Goal: Transaction & Acquisition: Purchase product/service

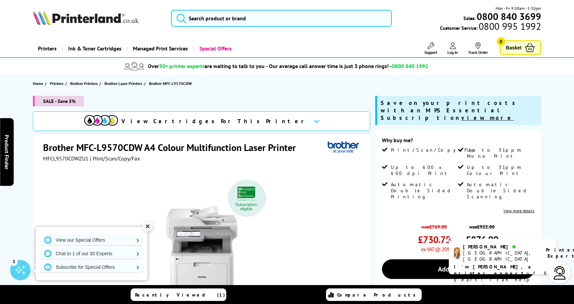
click at [148, 228] on div "✕" at bounding box center [147, 226] width 9 height 9
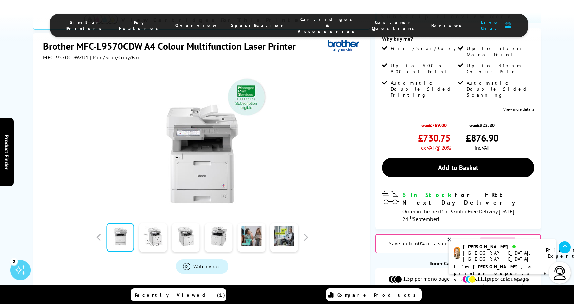
scroll to position [136, 0]
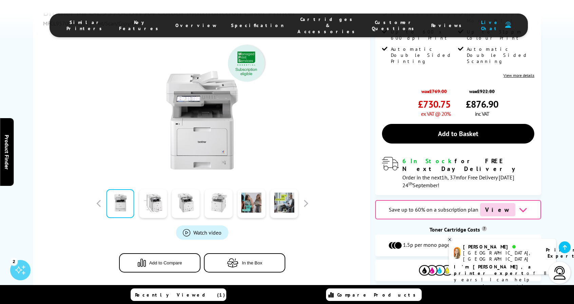
click at [217, 205] on link at bounding box center [219, 204] width 28 height 29
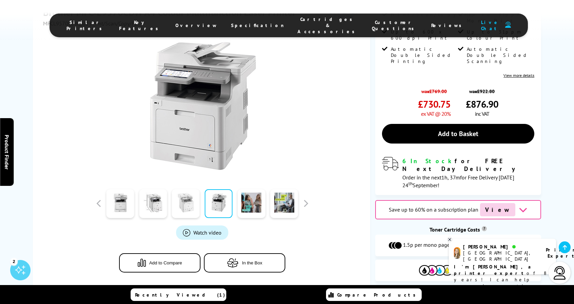
click at [194, 207] on link at bounding box center [186, 204] width 28 height 29
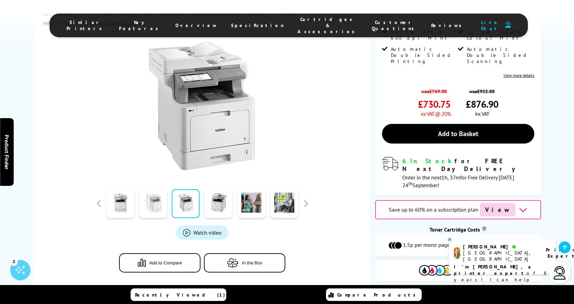
click at [152, 208] on link at bounding box center [153, 204] width 28 height 29
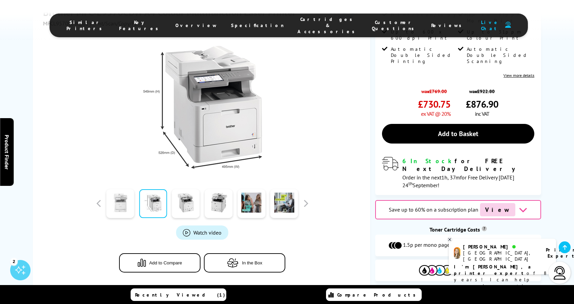
click at [113, 208] on link at bounding box center [120, 204] width 28 height 29
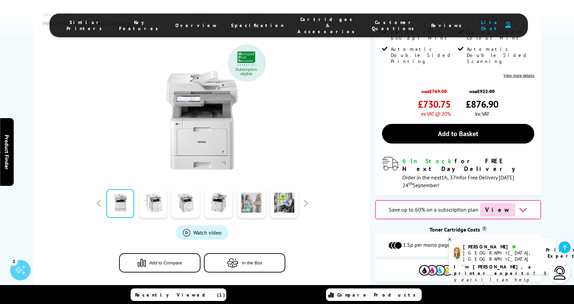
click at [244, 203] on link at bounding box center [251, 204] width 28 height 29
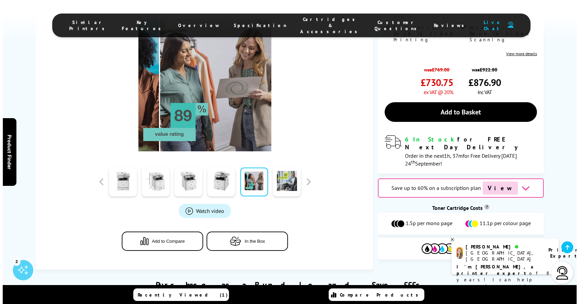
scroll to position [170, 0]
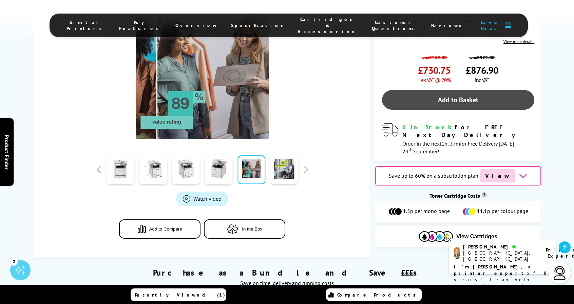
click at [468, 90] on link "Add to Basket" at bounding box center [458, 100] width 153 height 20
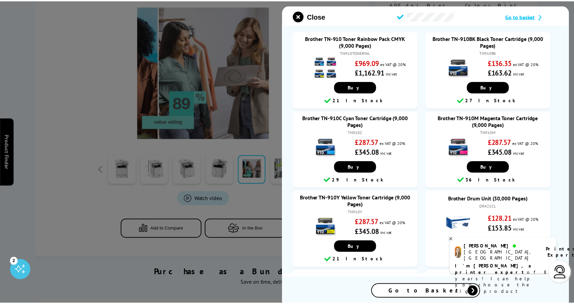
scroll to position [0, 0]
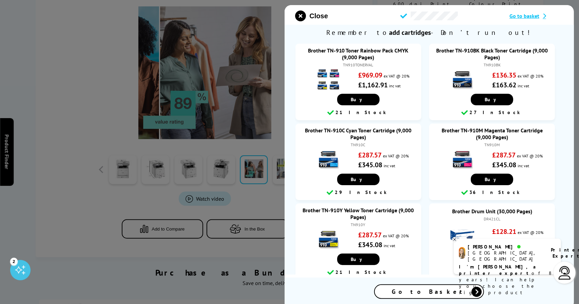
click at [302, 15] on icon "close modal" at bounding box center [300, 16] width 11 height 11
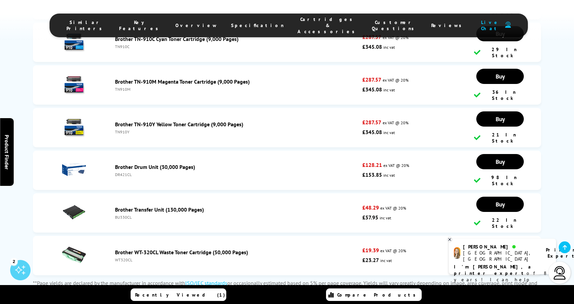
scroll to position [2374, 0]
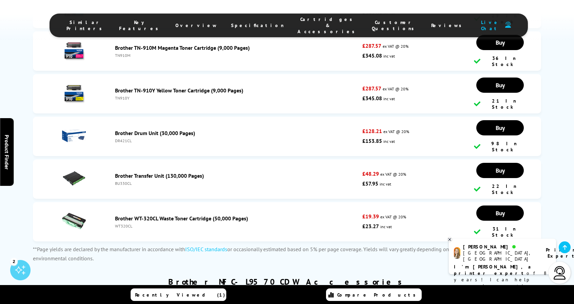
click at [80, 210] on img at bounding box center [74, 222] width 24 height 24
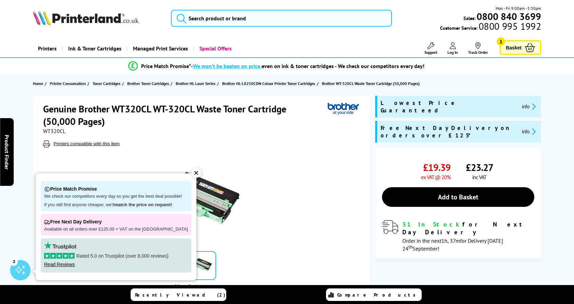
click at [192, 173] on div "✕" at bounding box center [196, 173] width 9 height 9
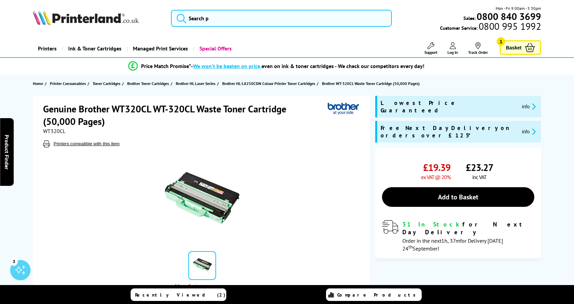
click at [196, 189] on img at bounding box center [202, 198] width 75 height 75
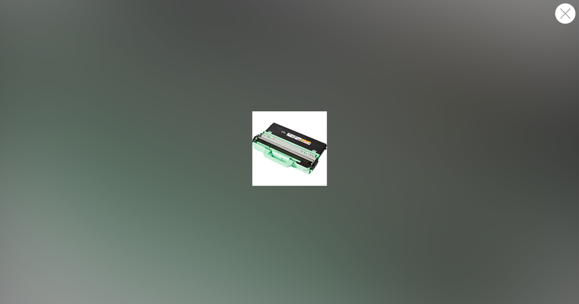
click at [562, 12] on button "button" at bounding box center [565, 13] width 20 height 20
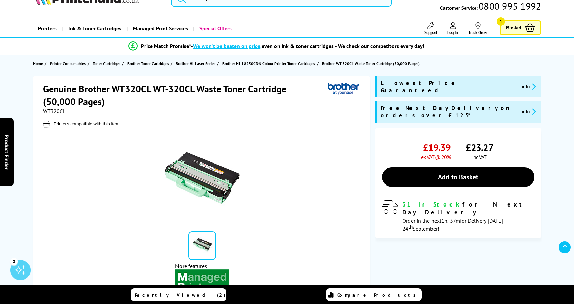
scroll to position [136, 0]
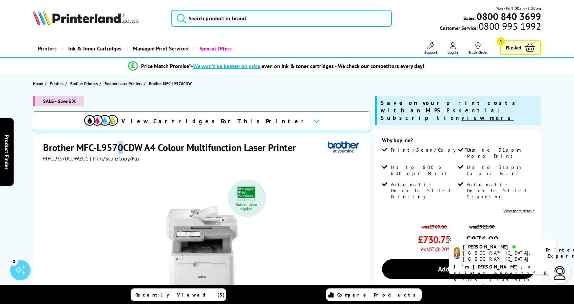
click at [119, 146] on h1 "Brother MFC-L9570CDW A4 Colour Multifunction Laser Printer" at bounding box center [172, 147] width 259 height 13
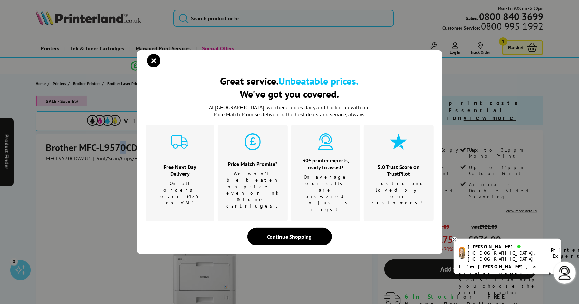
click at [153, 67] on icon "close modal" at bounding box center [154, 61] width 14 height 14
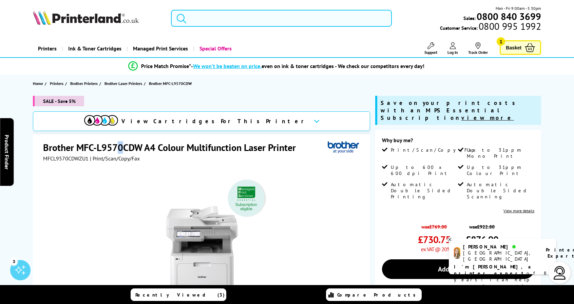
click at [243, 15] on input "search" at bounding box center [281, 18] width 221 height 17
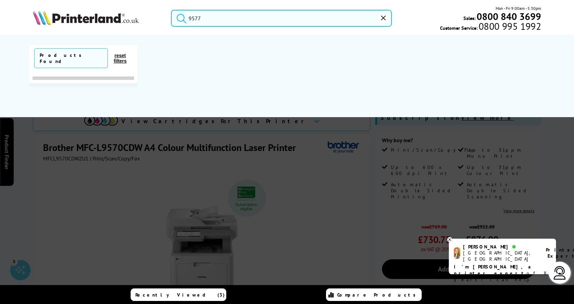
type input "9577"
click at [171, 10] on button "submit" at bounding box center [179, 17] width 17 height 15
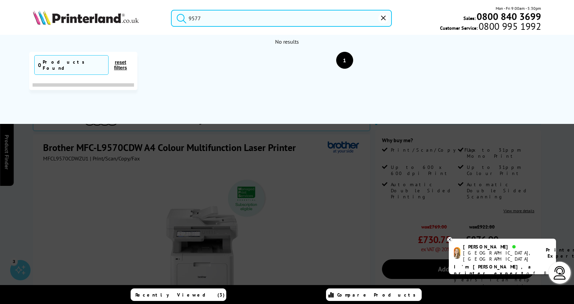
drag, startPoint x: 214, startPoint y: 20, endPoint x: 190, endPoint y: 19, distance: 24.4
click at [190, 19] on input "9577" at bounding box center [281, 18] width 221 height 17
